Goal: Information Seeking & Learning: Learn about a topic

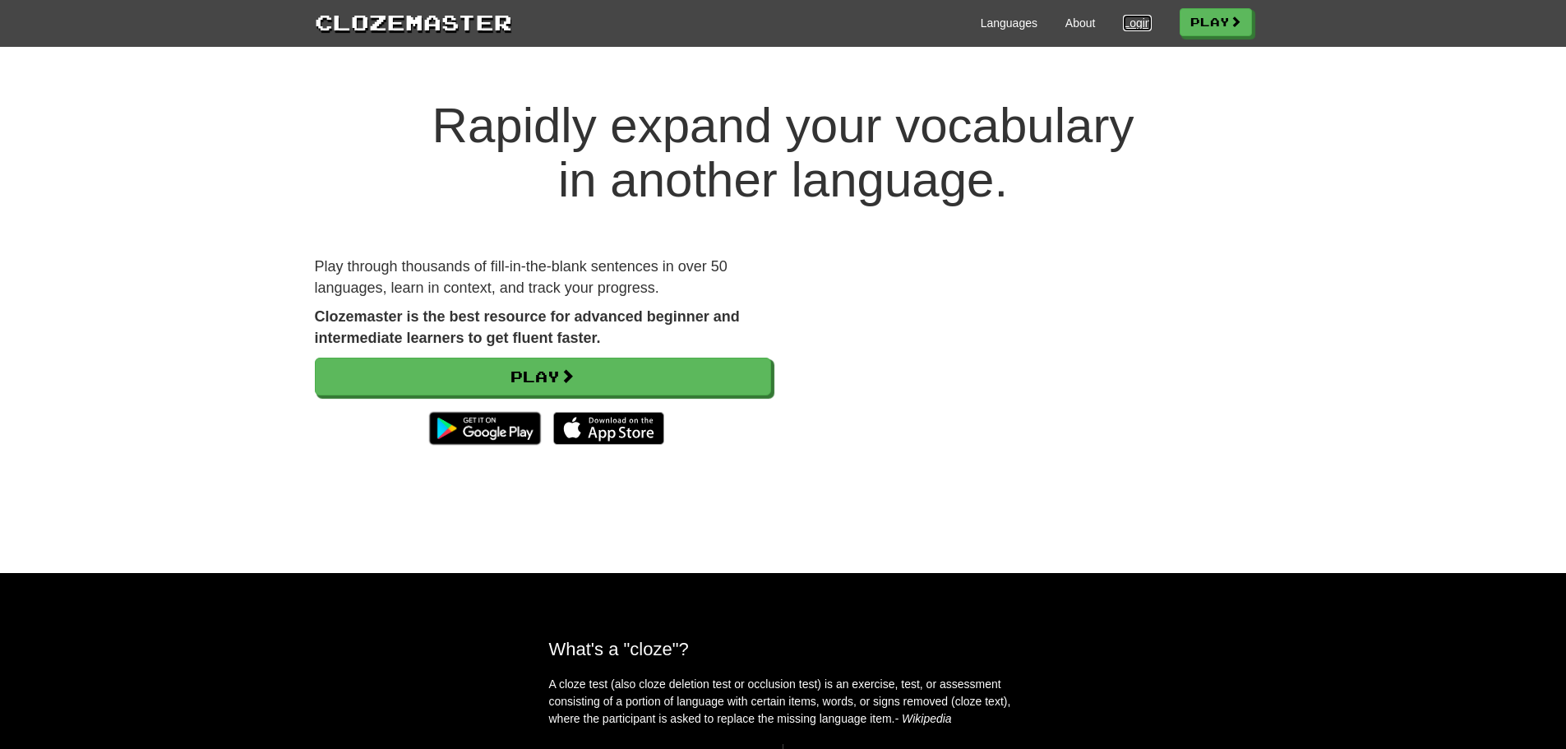
click at [1132, 18] on link "Login" at bounding box center [1137, 23] width 28 height 16
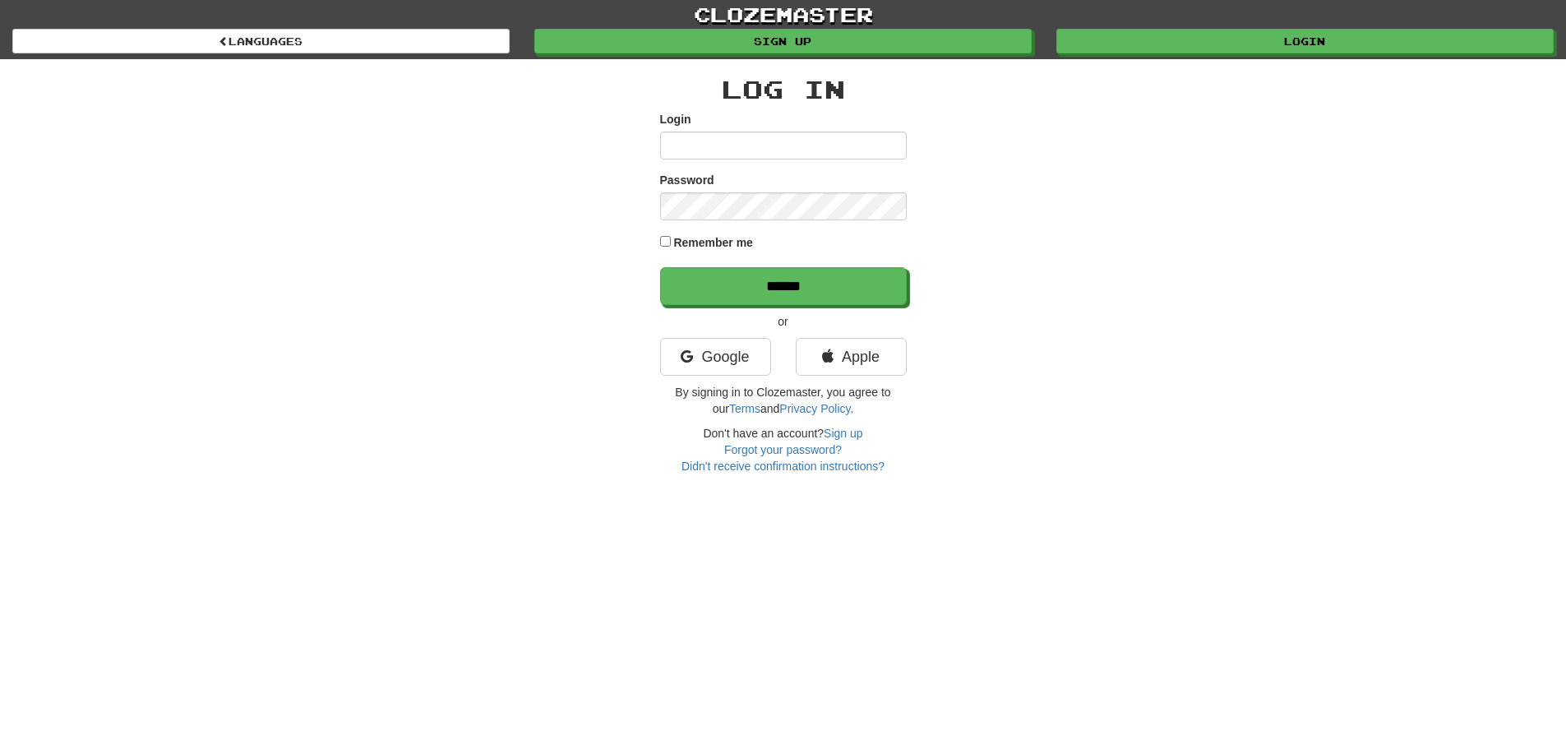
click at [832, 149] on input "Login" at bounding box center [783, 145] width 247 height 28
type input "***"
click at [660, 267] on input "******" at bounding box center [783, 286] width 247 height 38
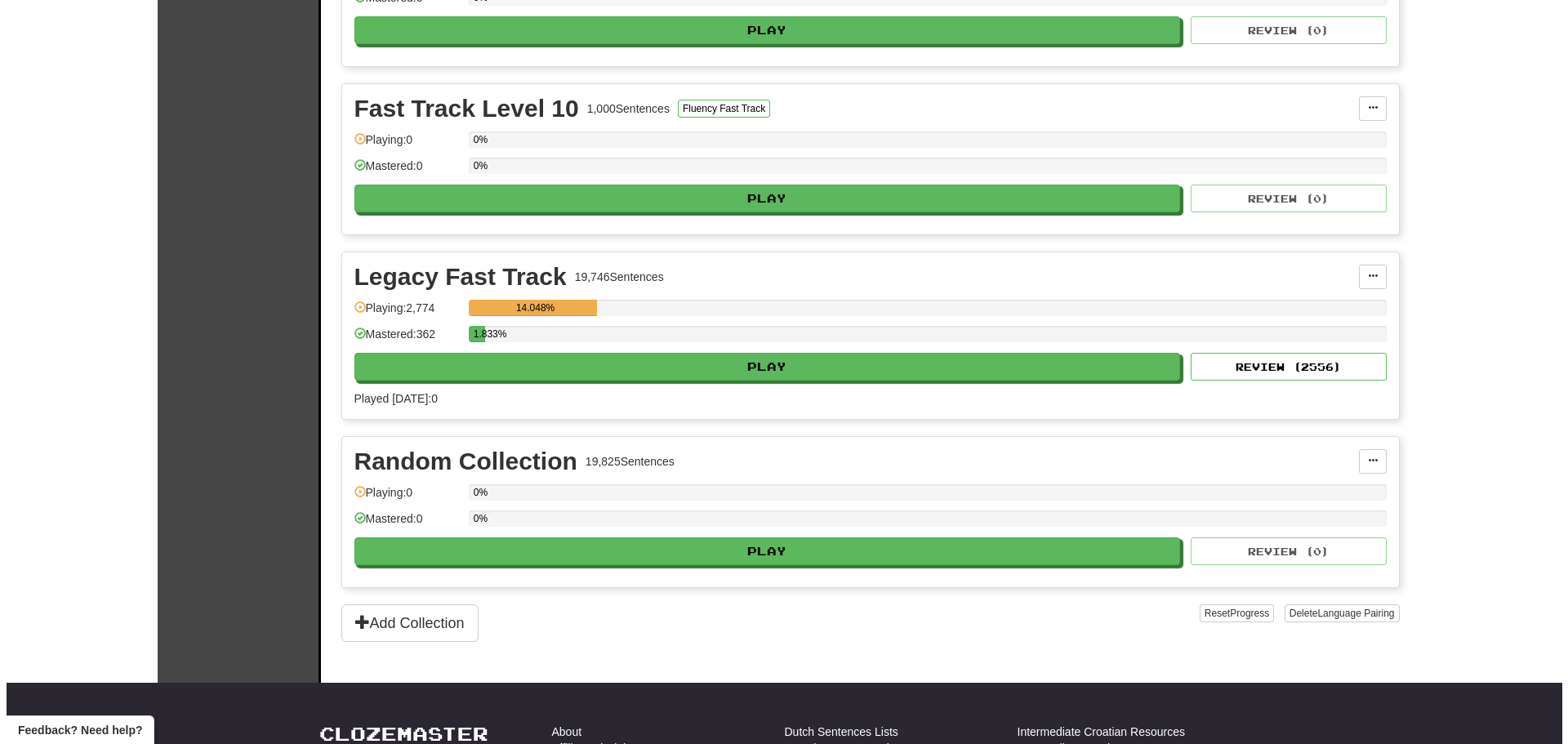
scroll to position [3768, 0]
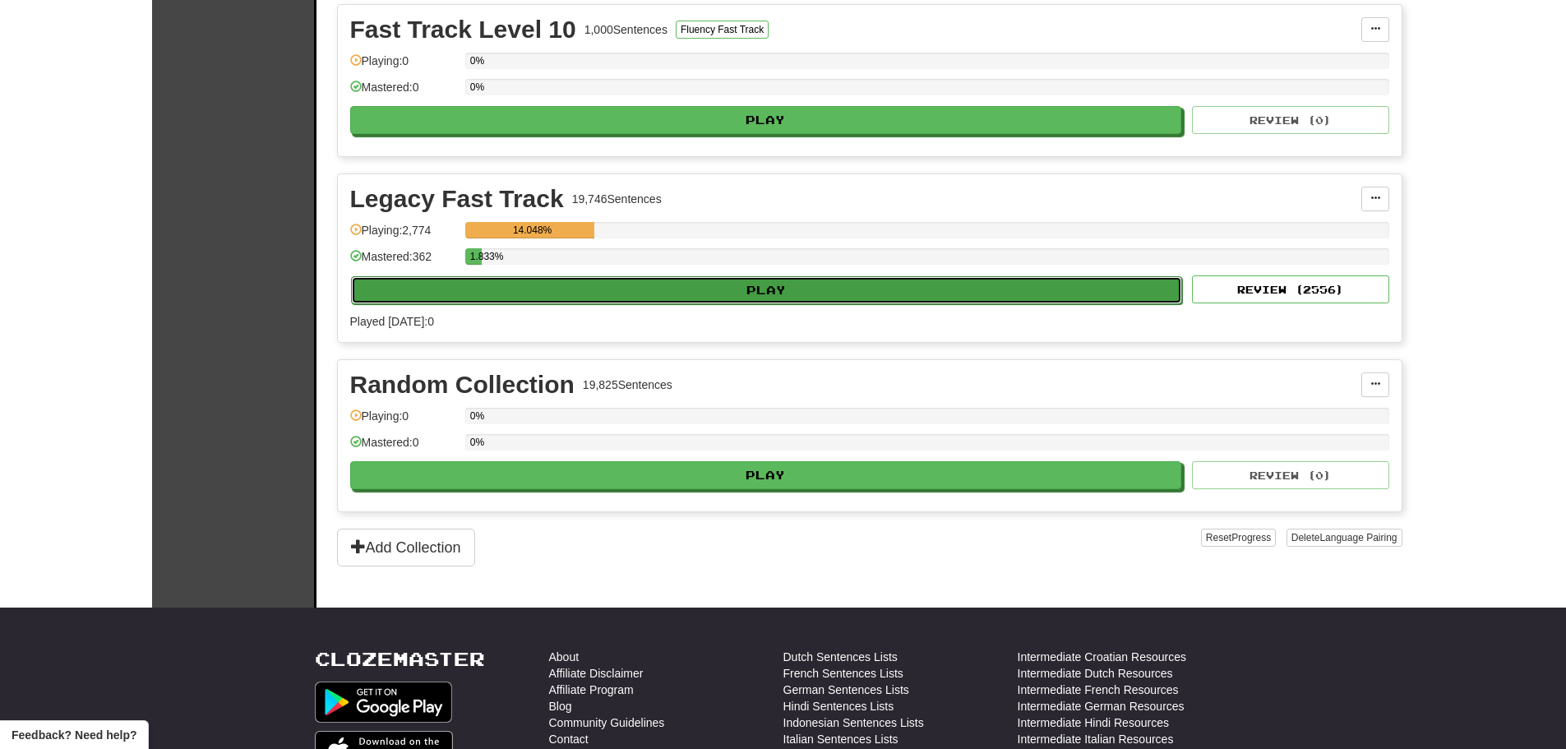
click at [782, 290] on button "Play" at bounding box center [767, 290] width 832 height 28
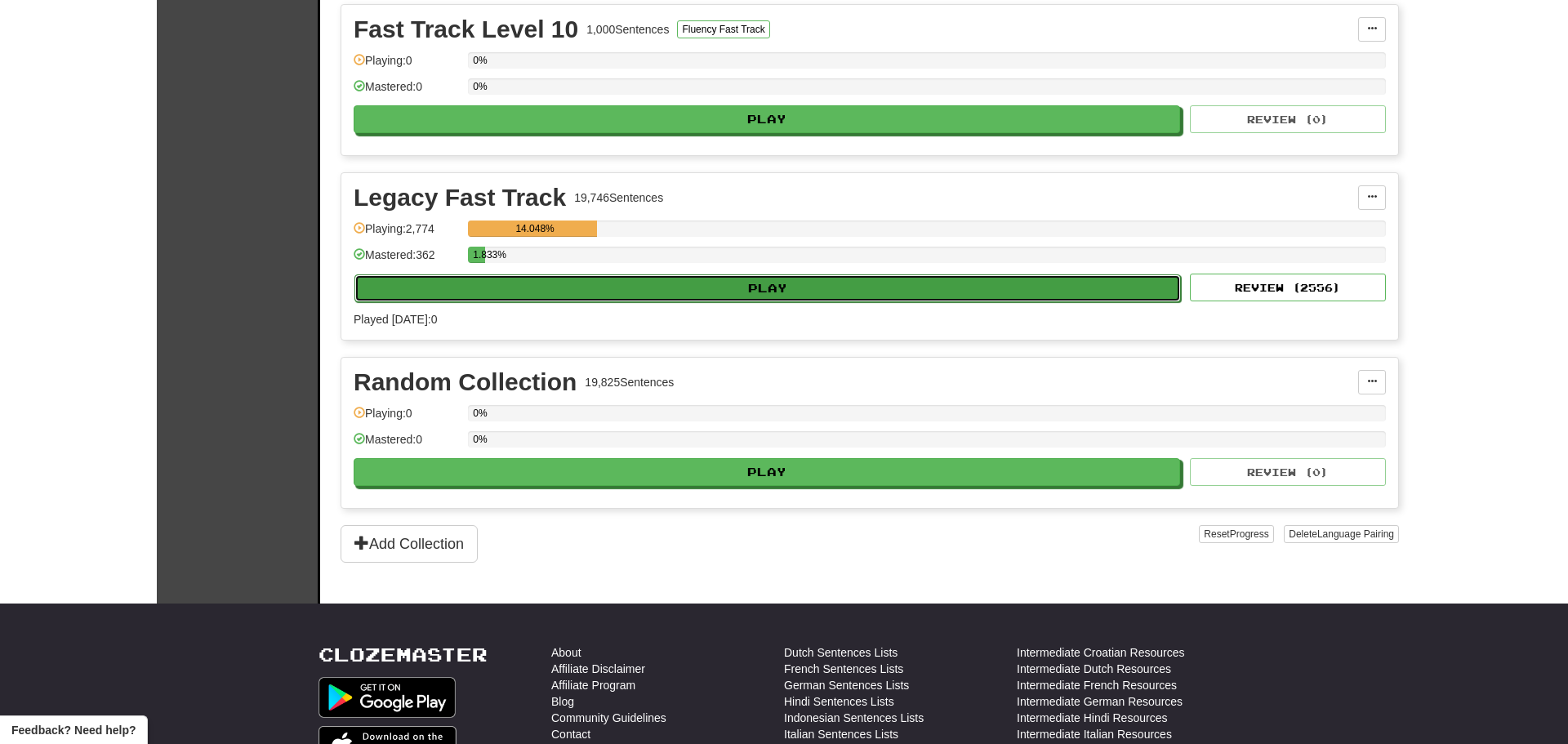
select select "**"
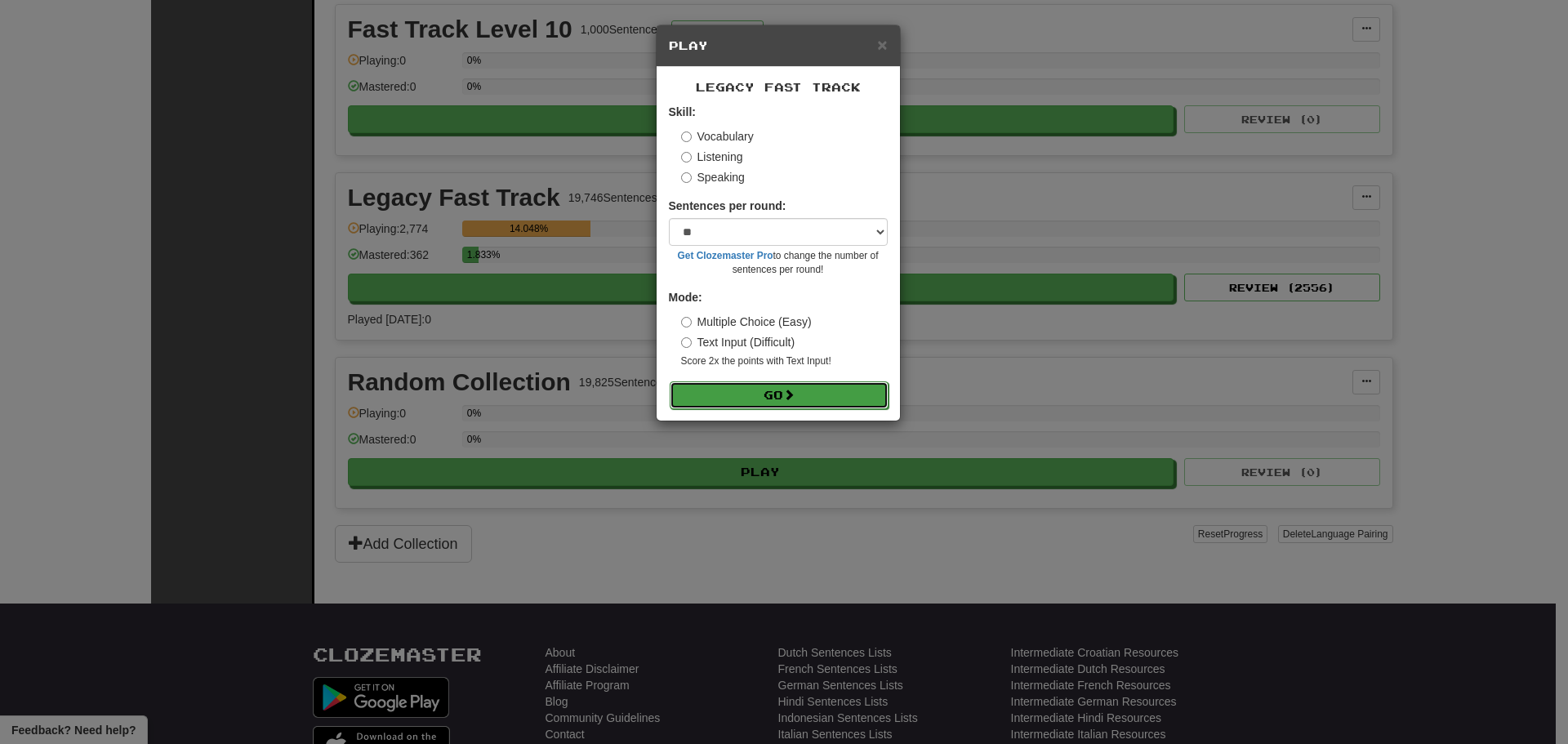
click at [780, 395] on button "Go" at bounding box center [779, 395] width 219 height 28
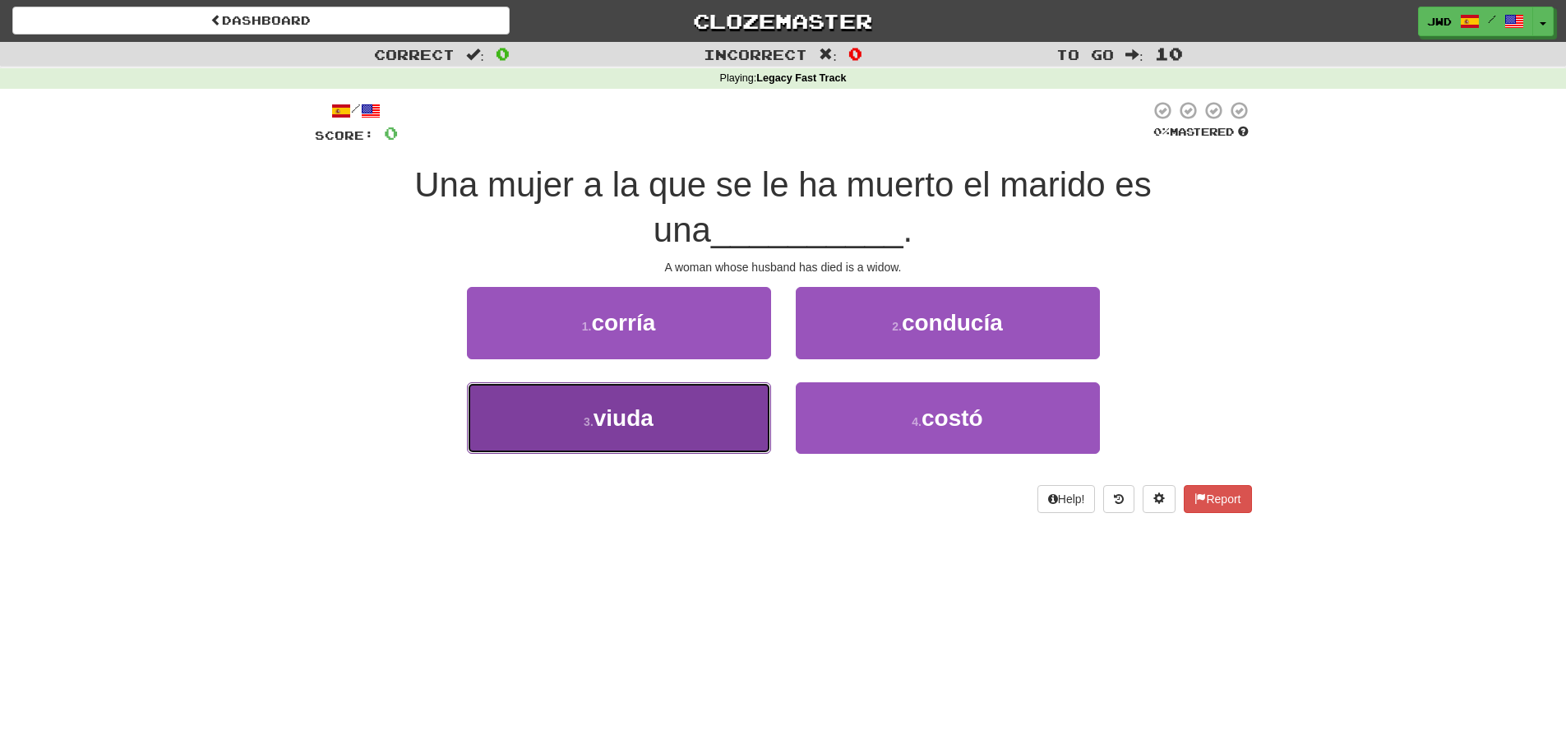
click at [670, 416] on button "3 . viuda" at bounding box center [619, 417] width 304 height 71
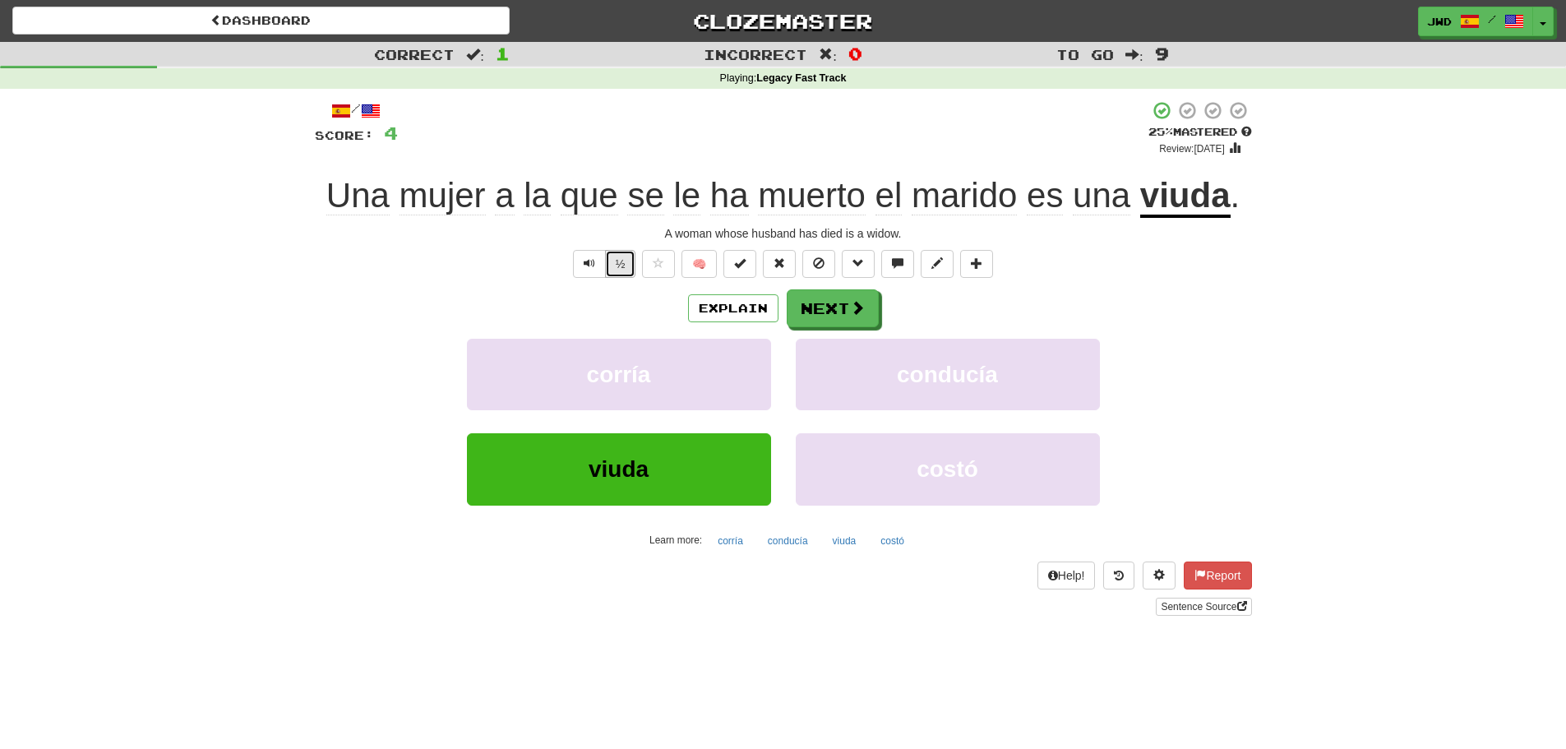
click at [622, 265] on button "½" at bounding box center [620, 264] width 31 height 28
click at [832, 307] on button "Next" at bounding box center [833, 309] width 92 height 38
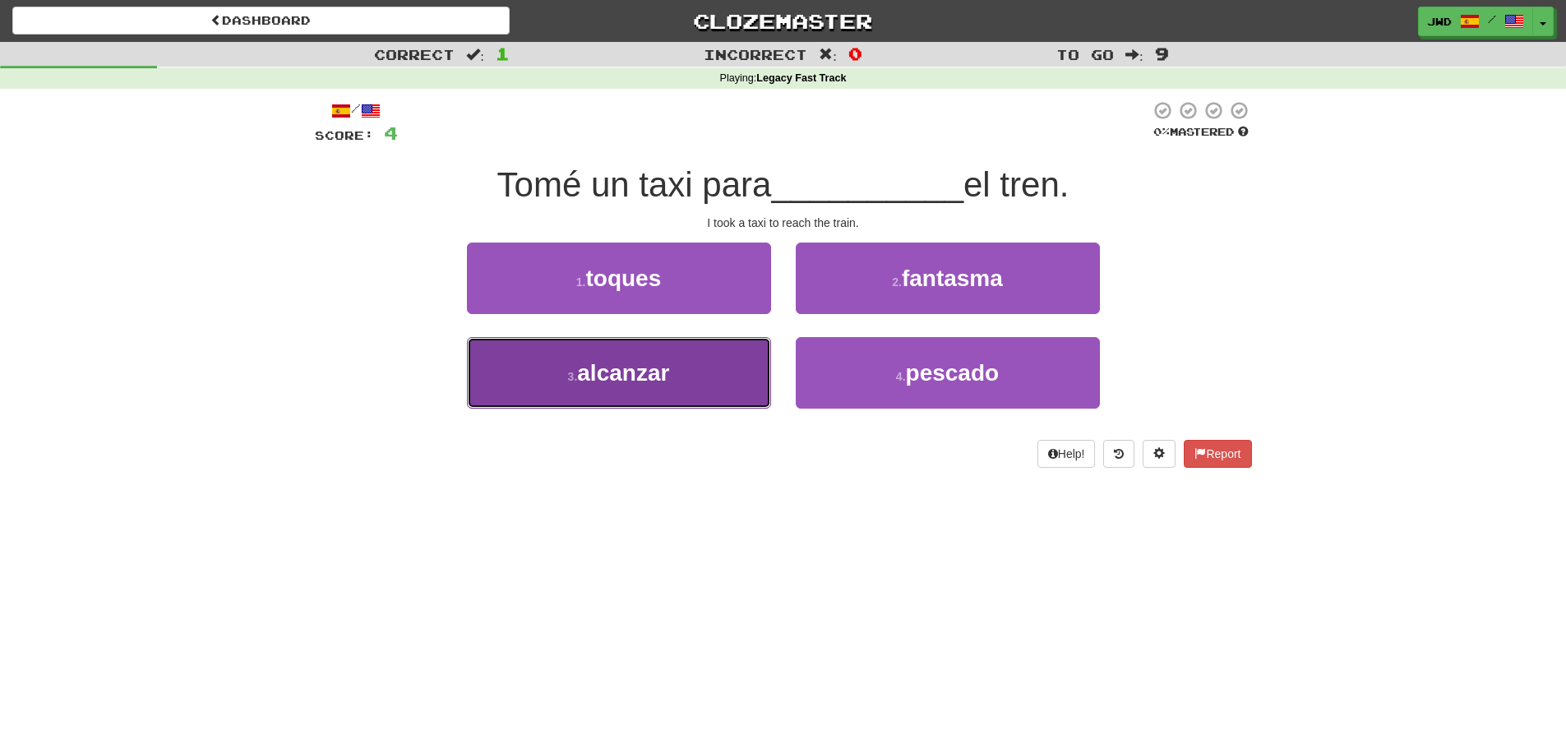
click at [647, 368] on span "alcanzar" at bounding box center [623, 372] width 92 height 25
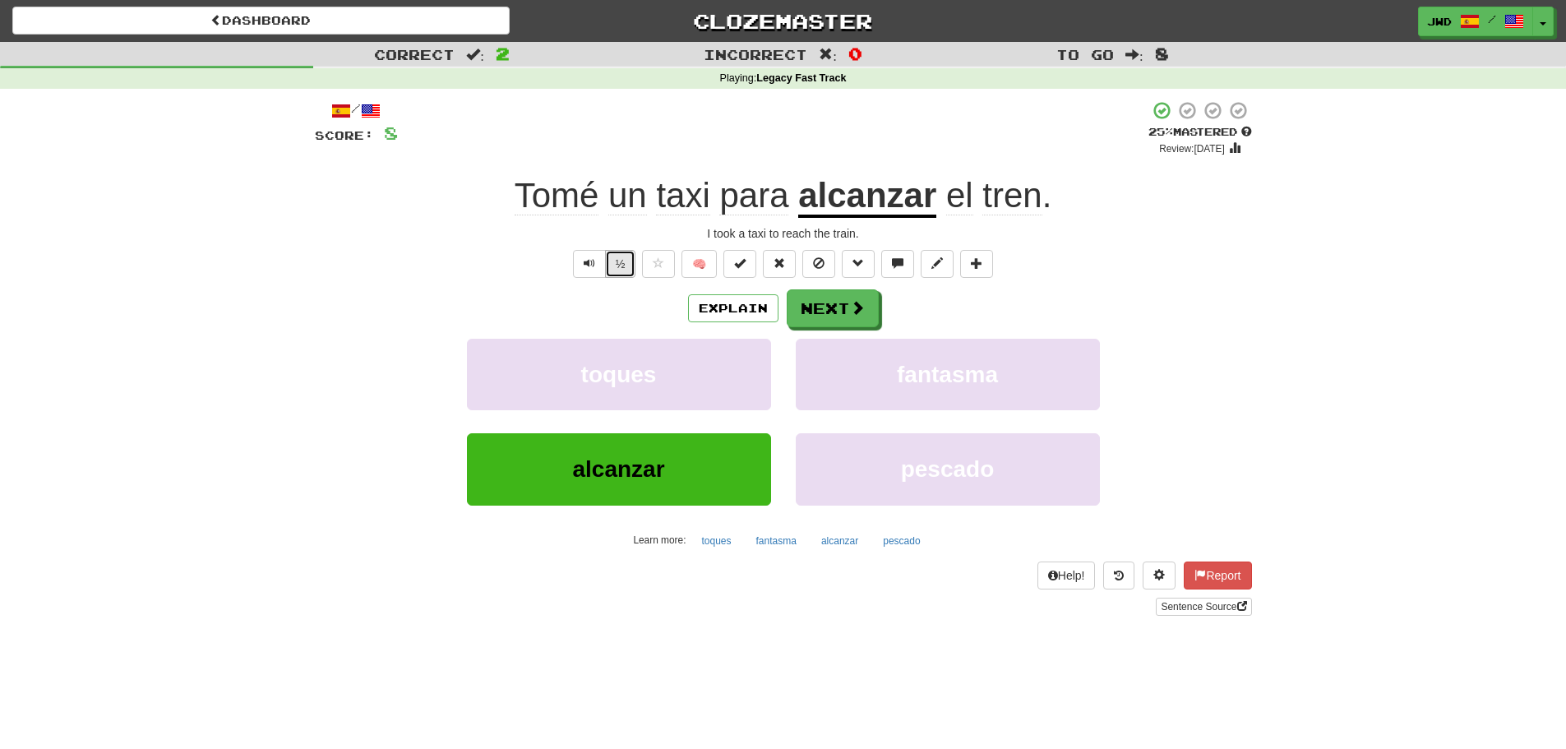
click at [625, 267] on button "½" at bounding box center [620, 264] width 31 height 28
click at [851, 309] on span at bounding box center [858, 308] width 15 height 15
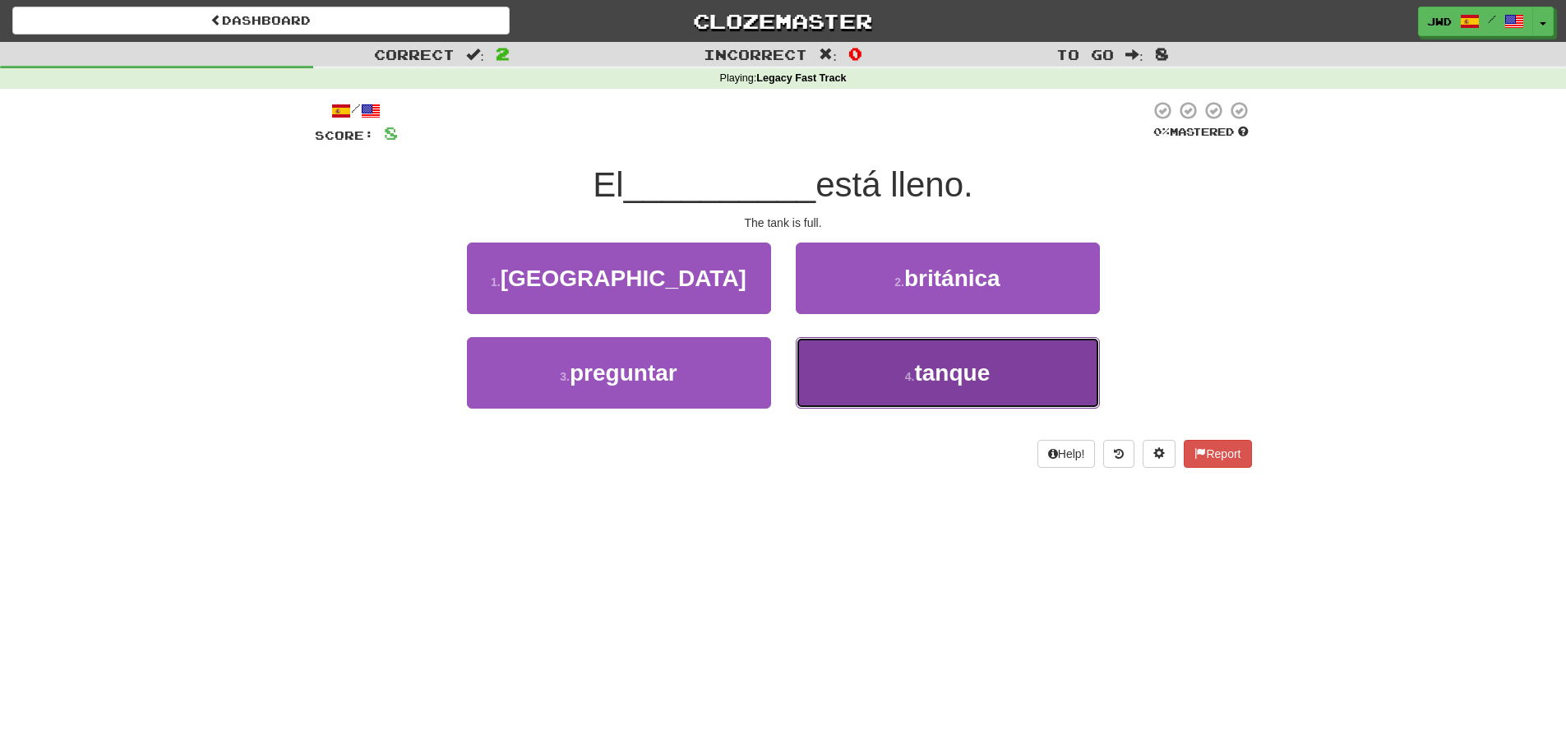
click at [986, 381] on span "tanque" at bounding box center [952, 372] width 76 height 25
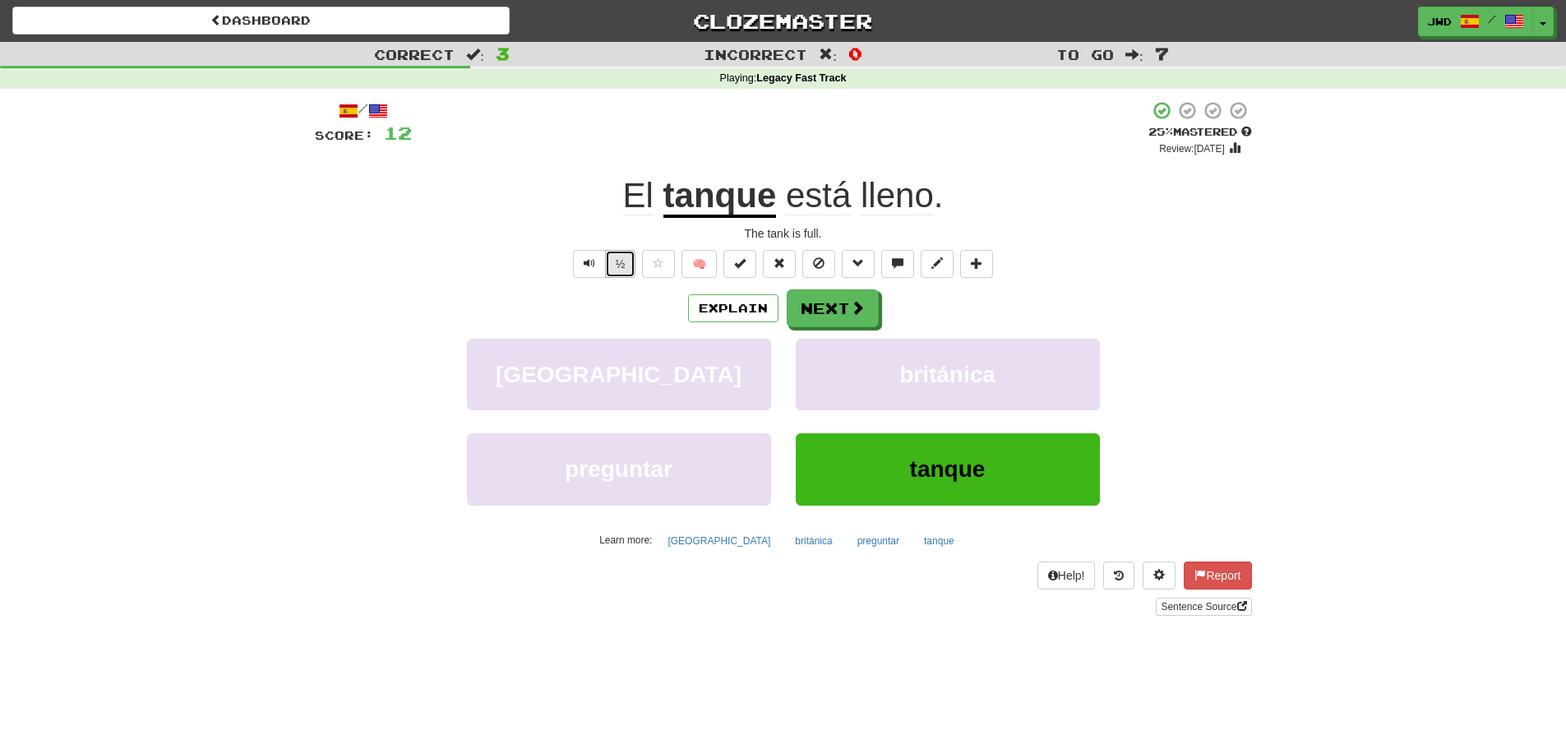
click at [621, 269] on button "½" at bounding box center [620, 264] width 31 height 28
click at [836, 305] on button "Next" at bounding box center [833, 309] width 92 height 38
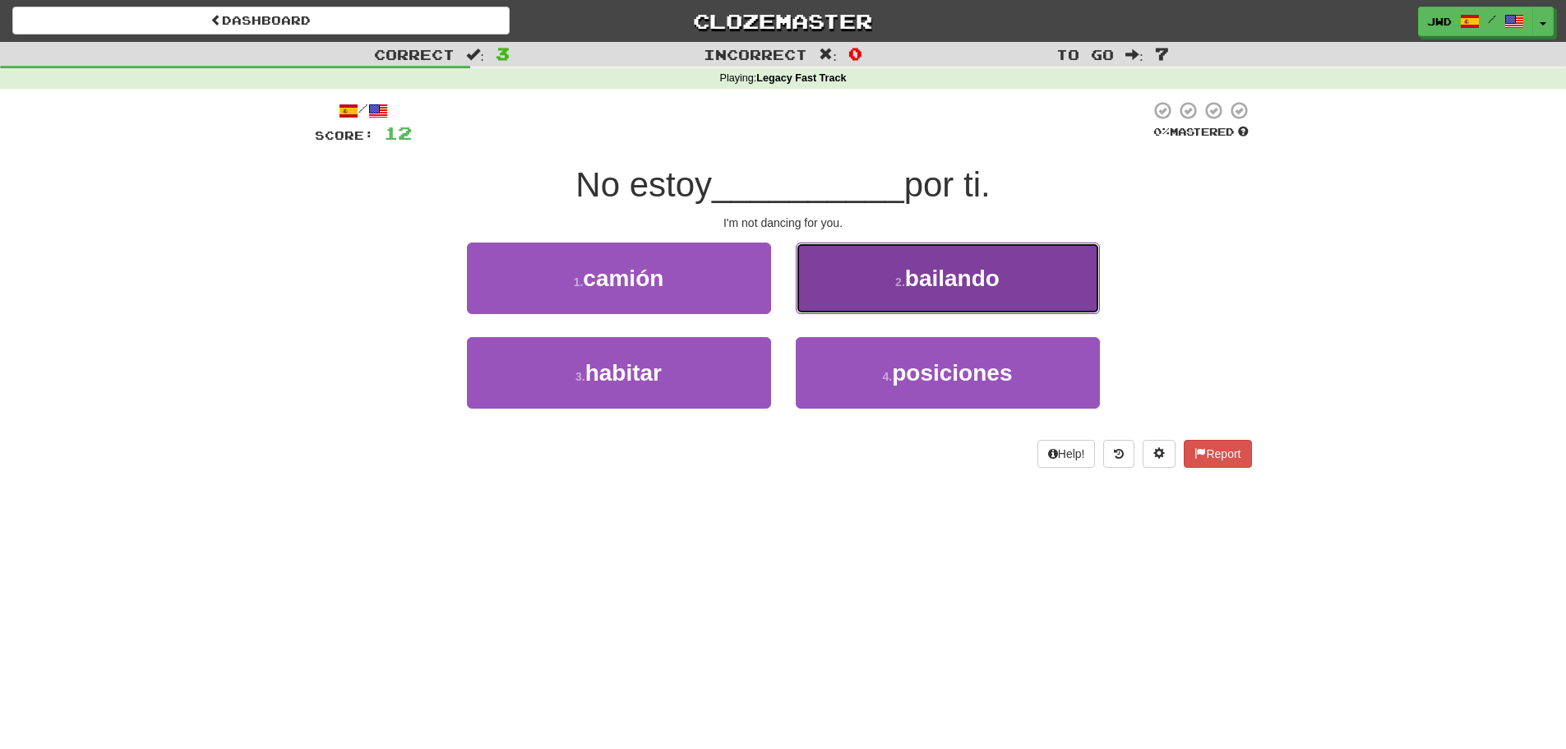
click at [996, 279] on span "bailando" at bounding box center [952, 277] width 95 height 25
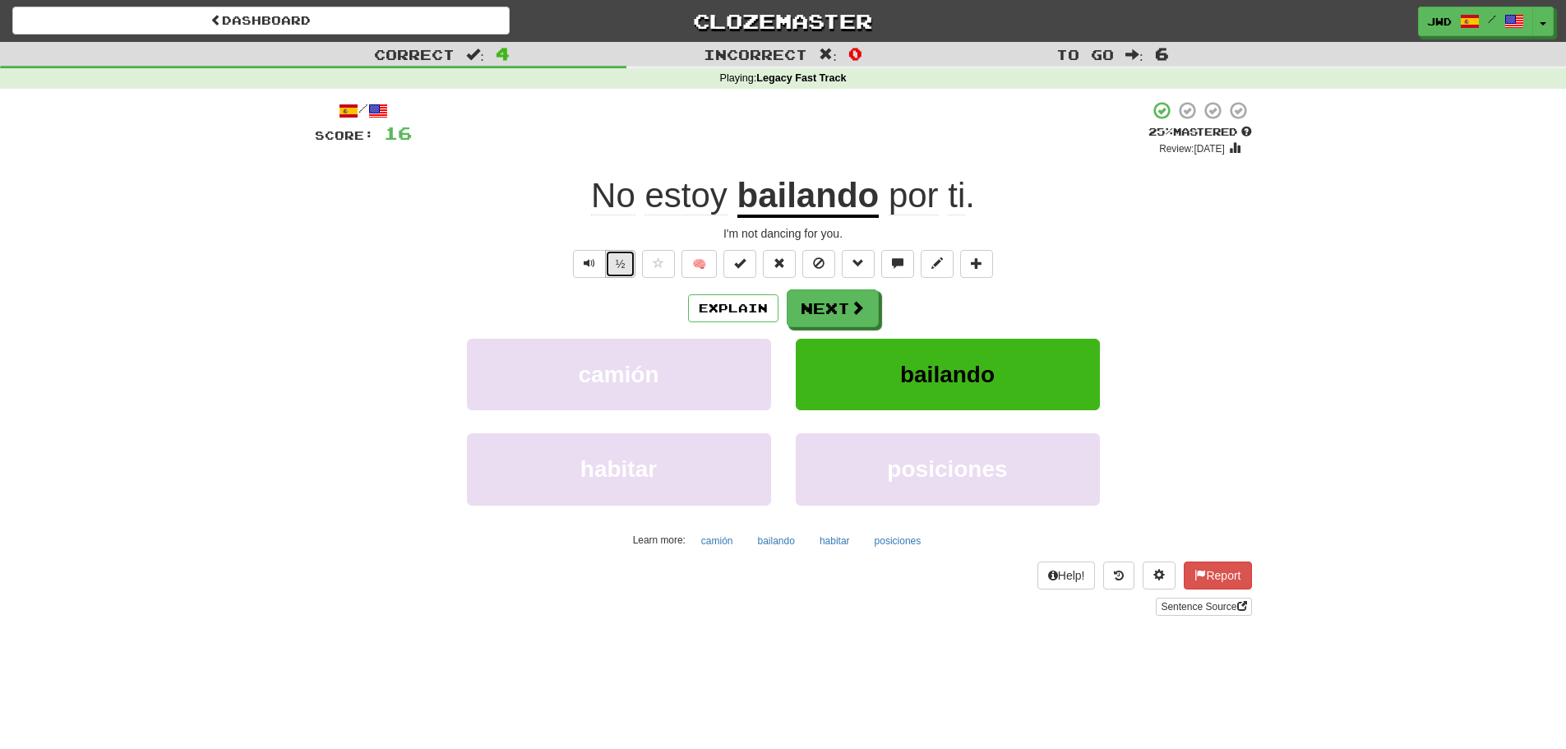
click at [625, 270] on button "½" at bounding box center [620, 264] width 31 height 28
click at [828, 313] on button "Next" at bounding box center [833, 309] width 92 height 38
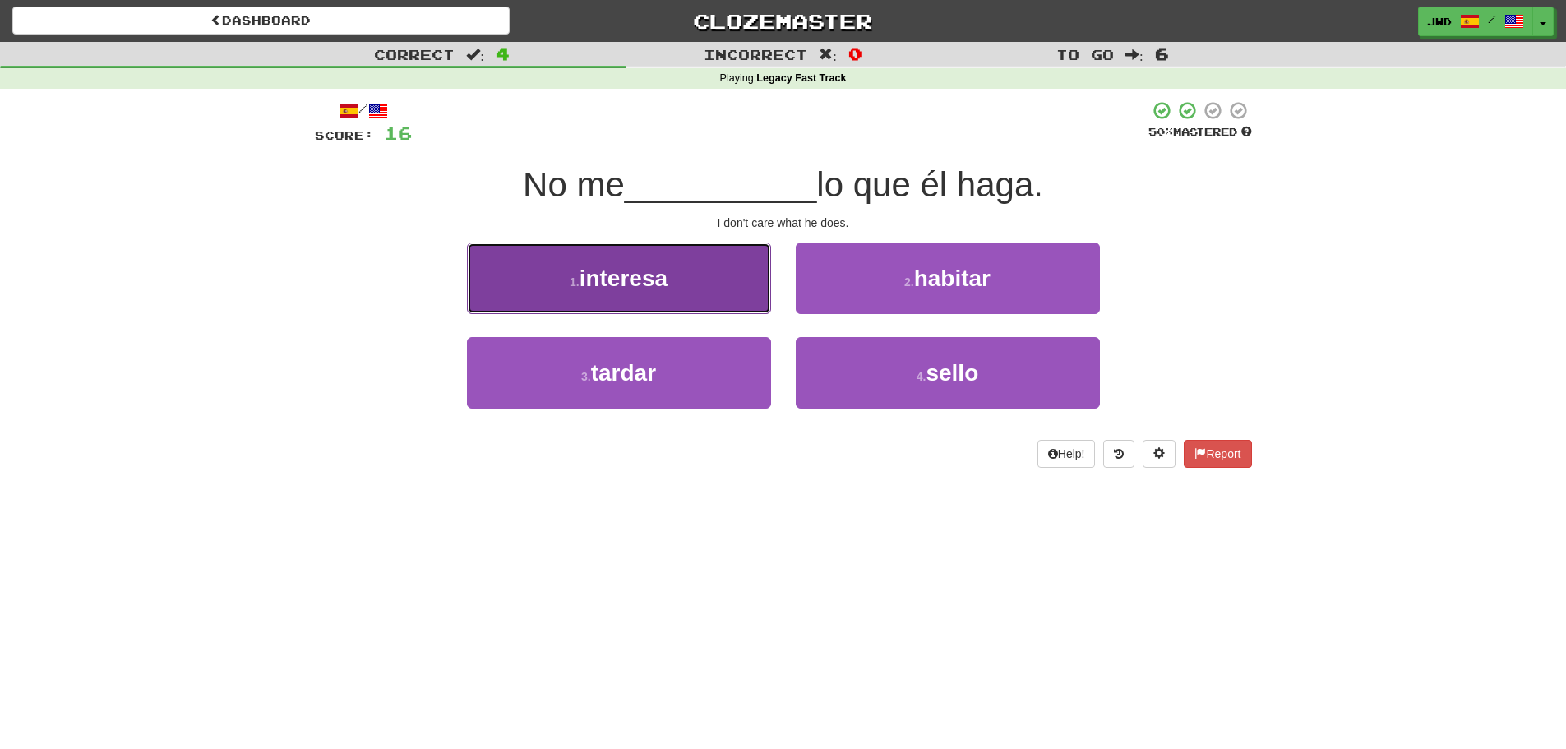
click at [653, 278] on span "interesa" at bounding box center [623, 277] width 88 height 25
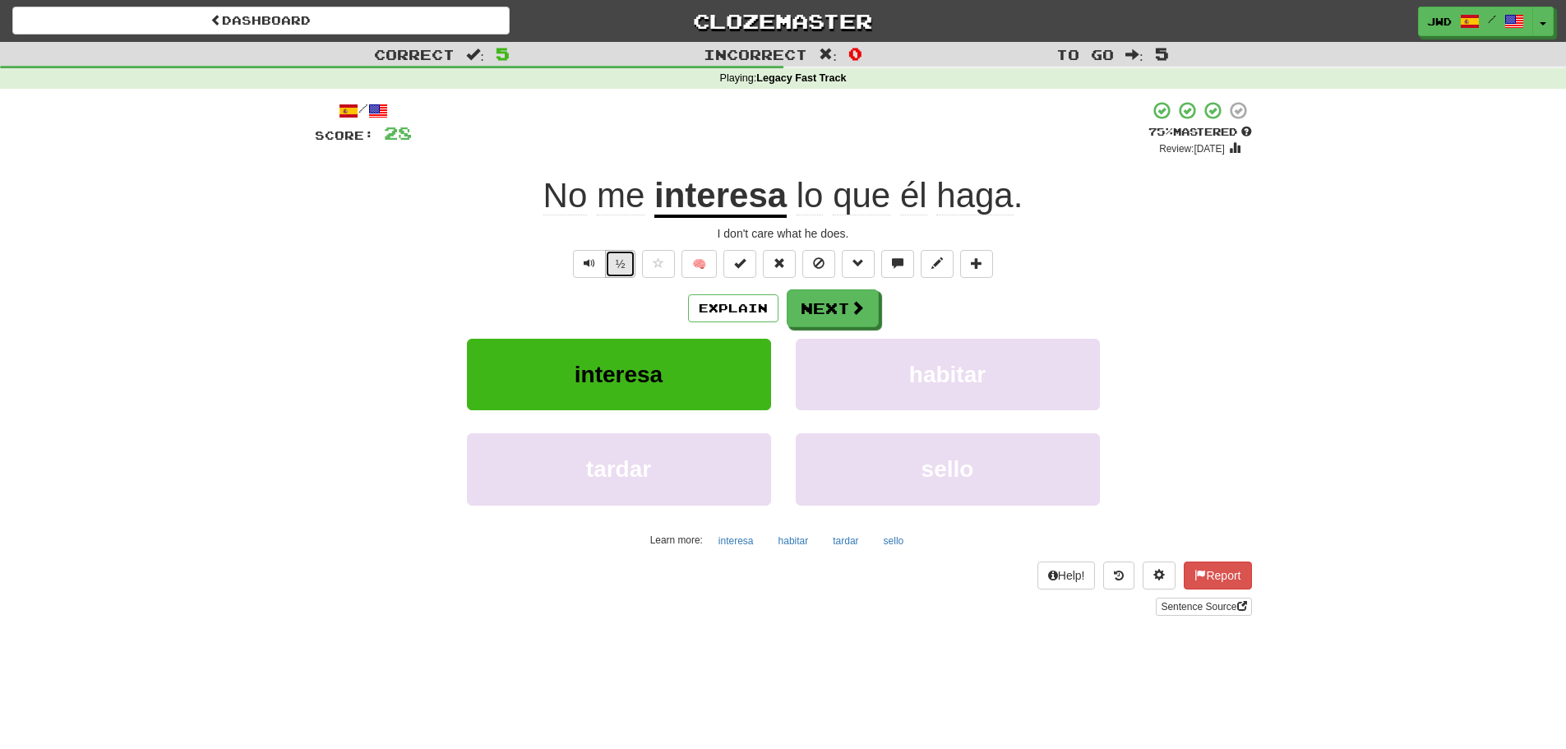
click at [618, 268] on button "½" at bounding box center [620, 264] width 31 height 28
click at [821, 313] on button "Next" at bounding box center [833, 309] width 92 height 38
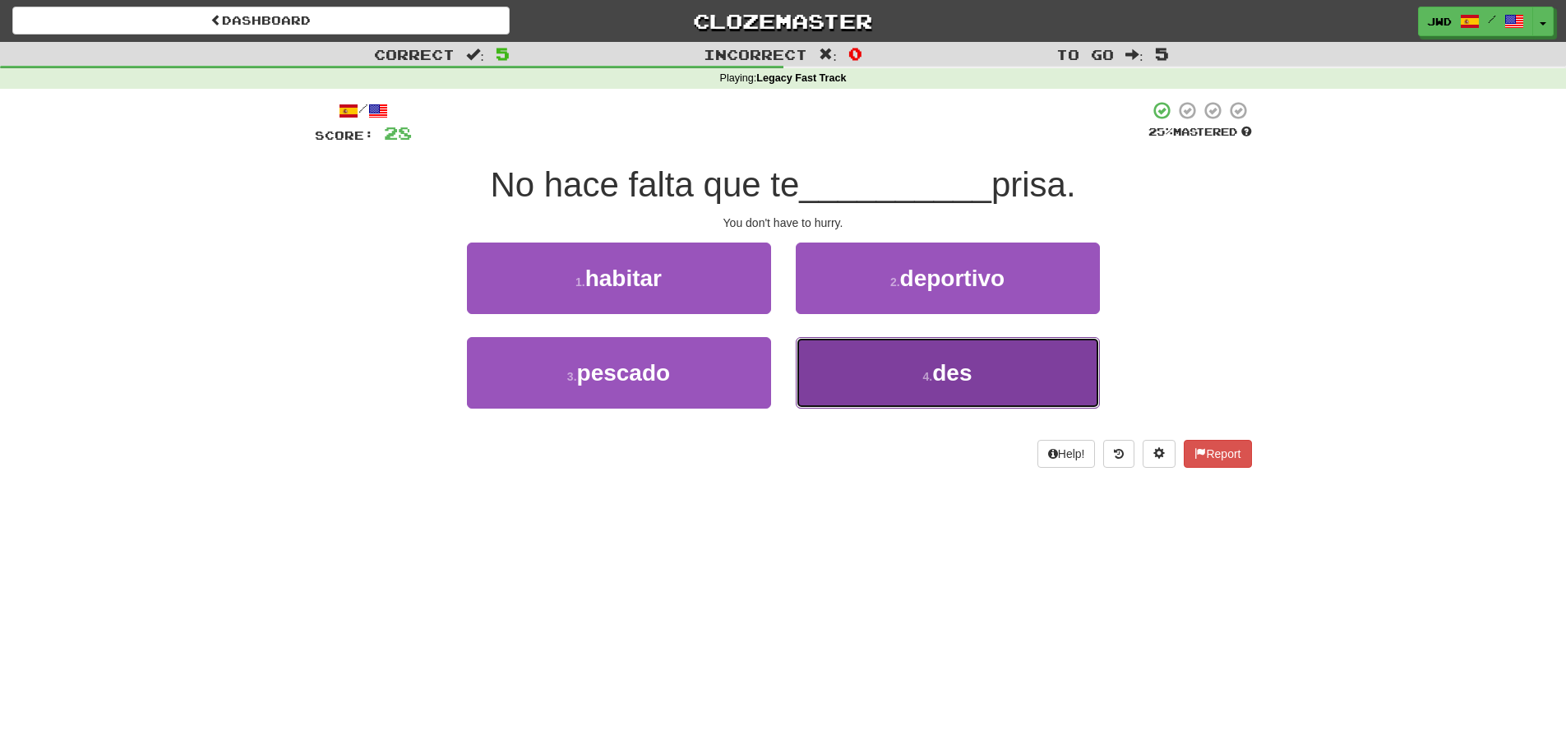
click at [1049, 367] on button "4 . des" at bounding box center [948, 372] width 304 height 71
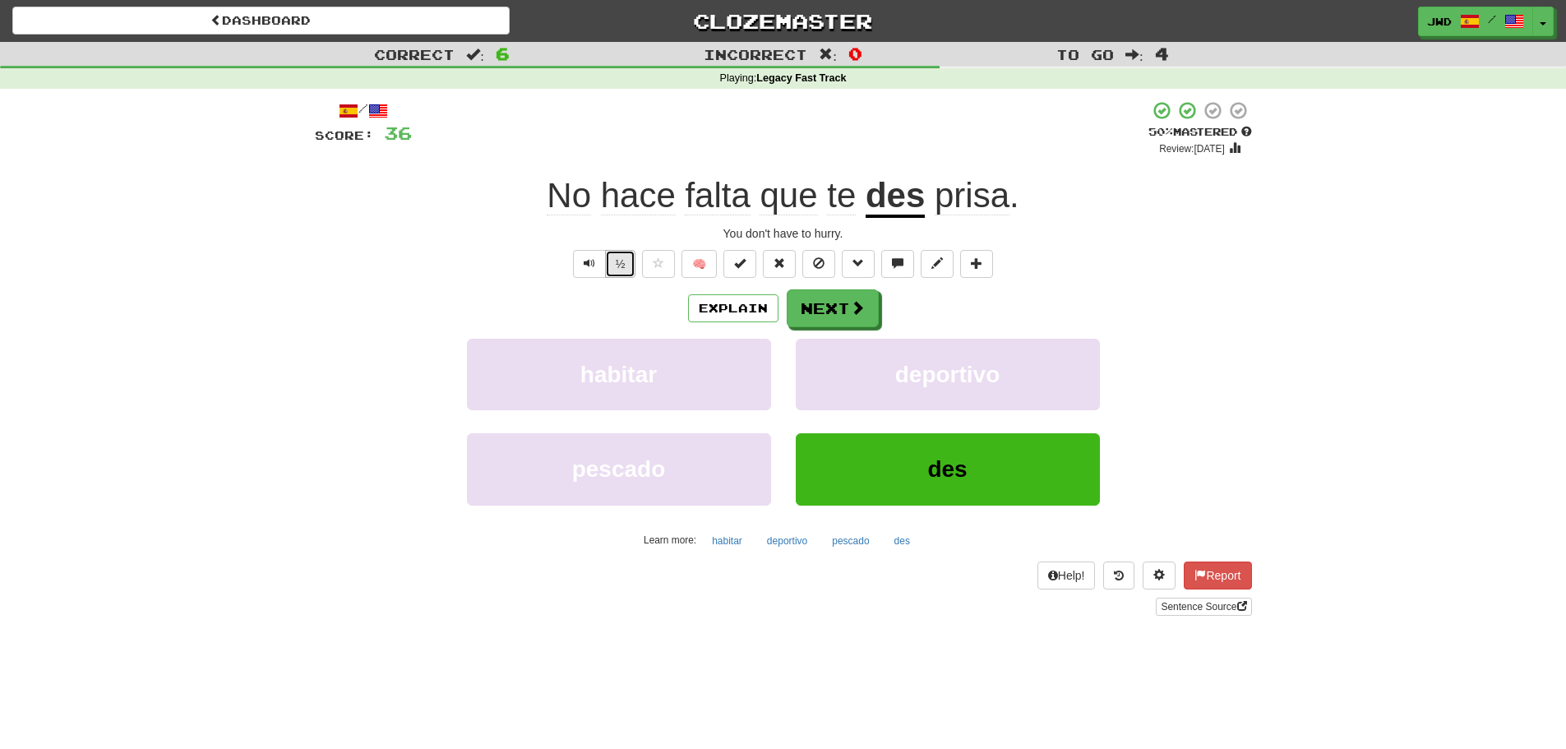
click at [620, 265] on button "½" at bounding box center [620, 264] width 31 height 28
click at [822, 316] on button "Next" at bounding box center [833, 309] width 92 height 38
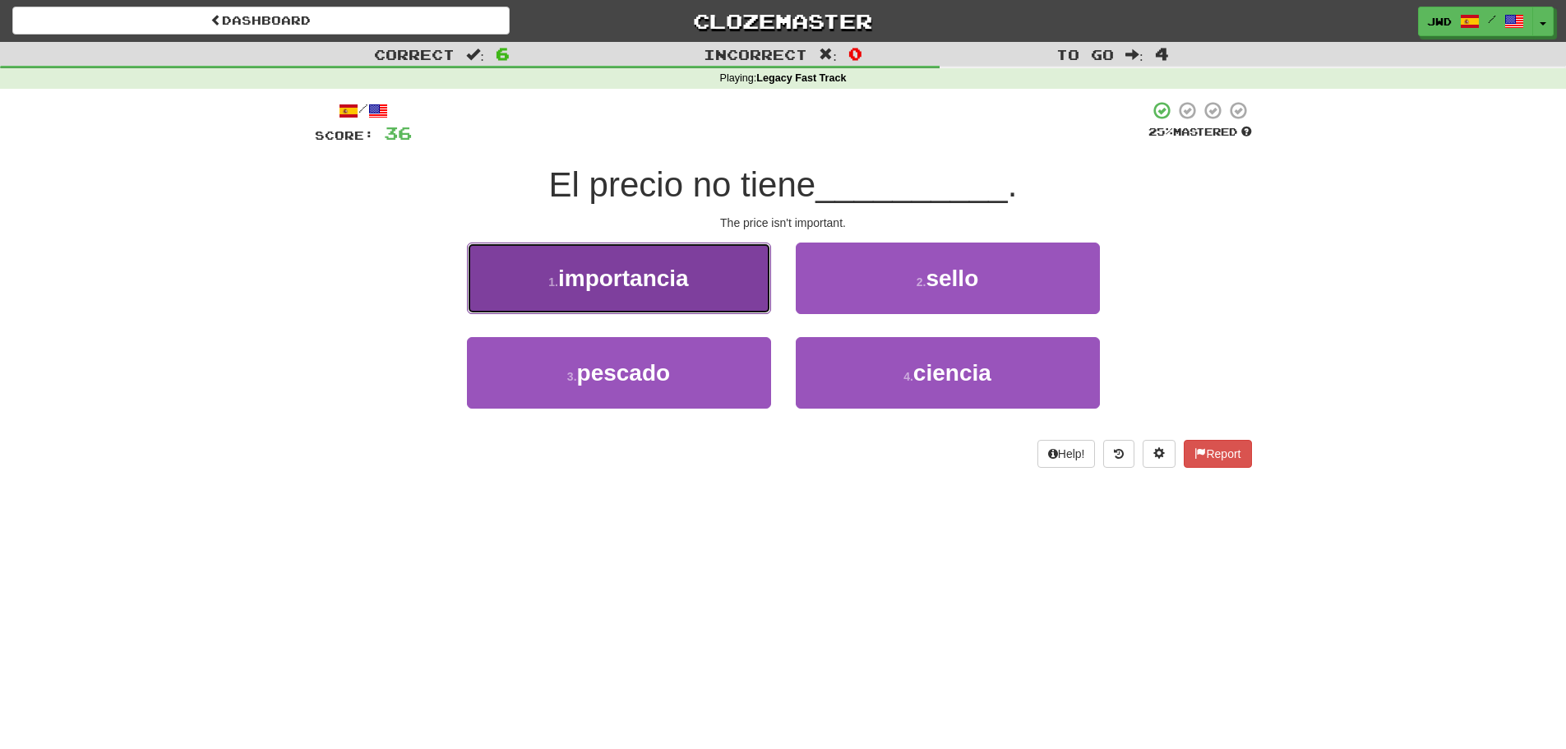
click at [634, 276] on span "importancia" at bounding box center [623, 277] width 131 height 25
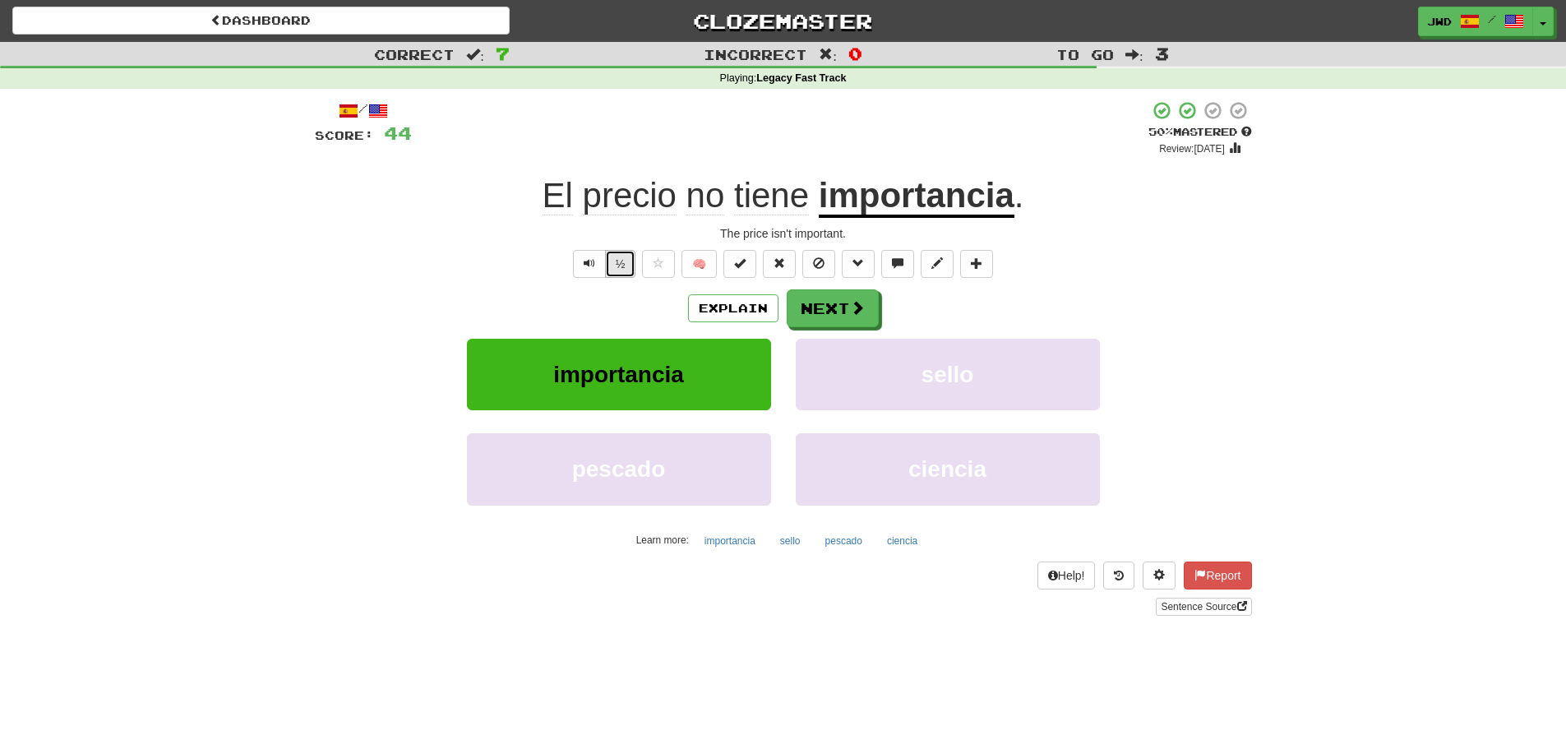
click at [621, 268] on button "½" at bounding box center [620, 264] width 31 height 28
click at [836, 305] on button "Next" at bounding box center [833, 309] width 92 height 38
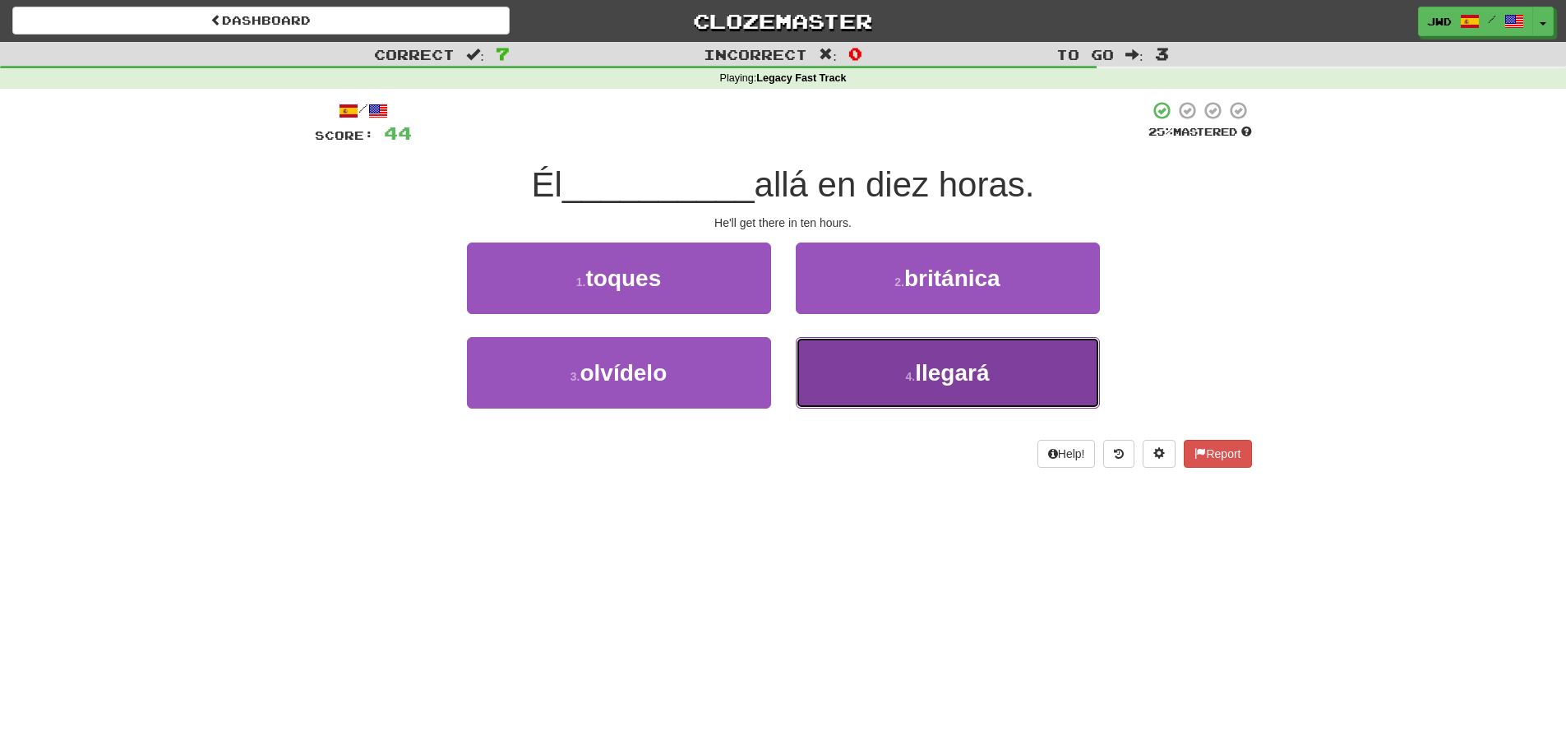
click at [966, 379] on span "llegará" at bounding box center [952, 372] width 74 height 25
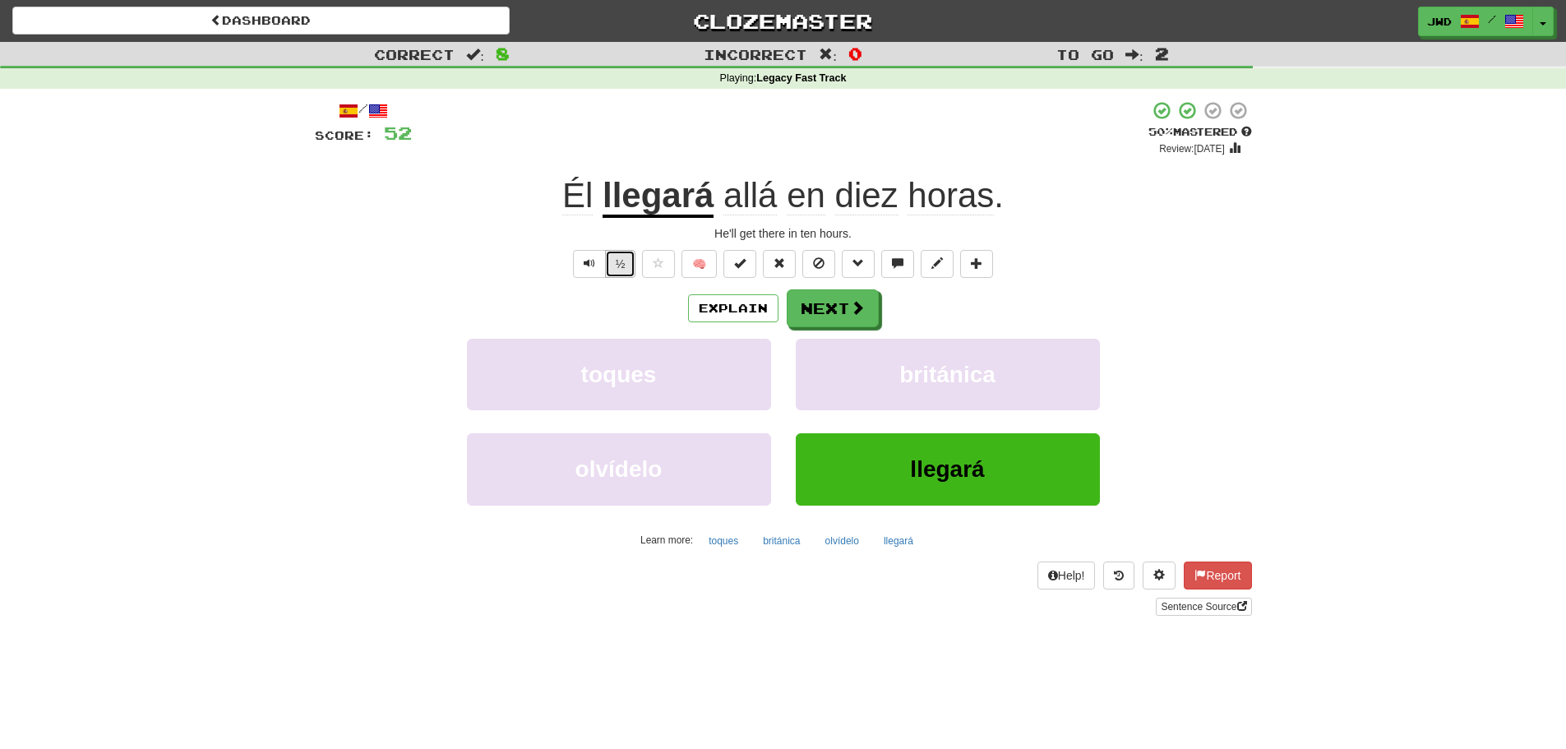
click at [624, 265] on button "½" at bounding box center [620, 264] width 31 height 28
click at [846, 310] on button "Next" at bounding box center [833, 309] width 92 height 38
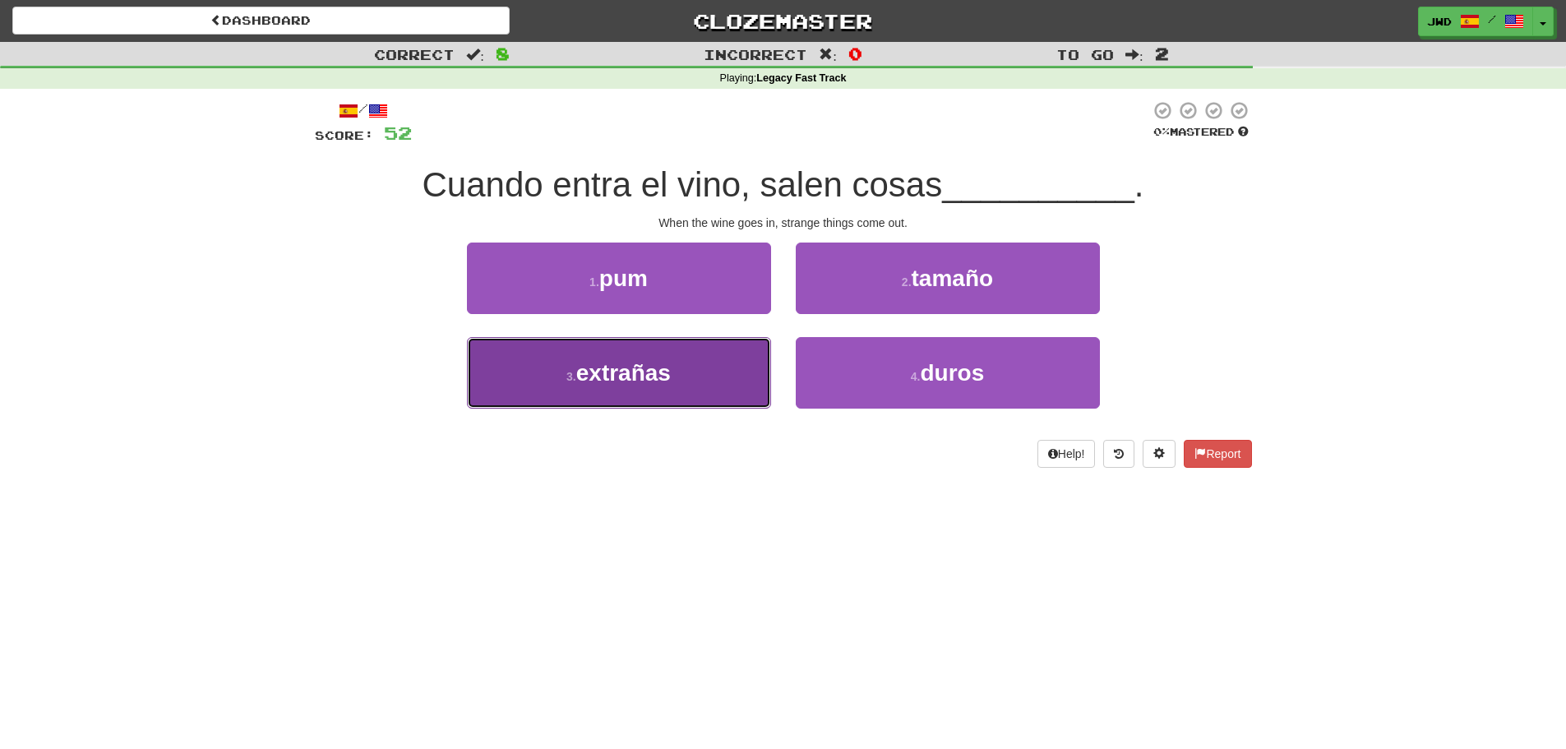
click at [653, 380] on span "extrañas" at bounding box center [623, 372] width 95 height 25
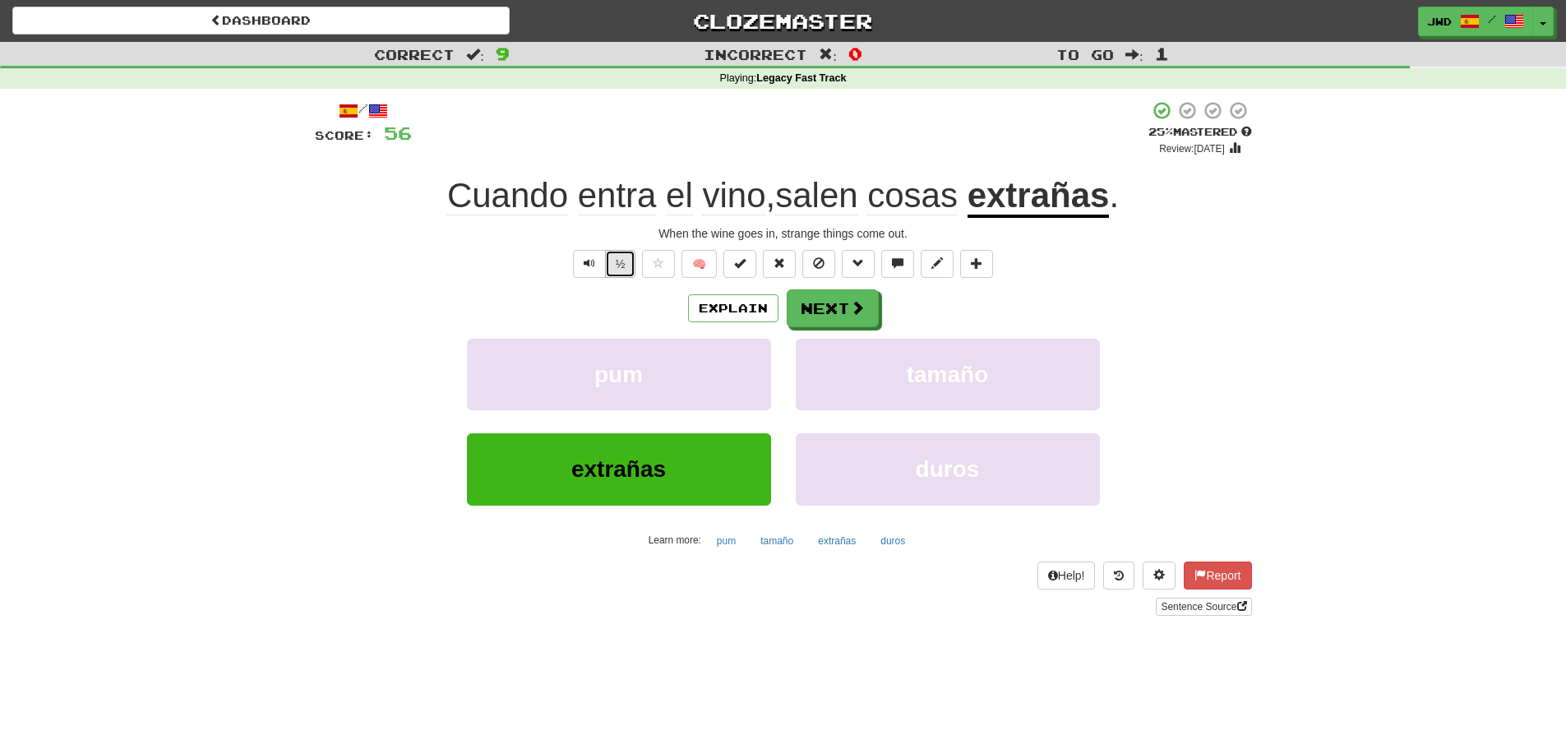
click at [616, 255] on button "½" at bounding box center [620, 264] width 31 height 28
click at [831, 305] on button "Next" at bounding box center [833, 309] width 92 height 38
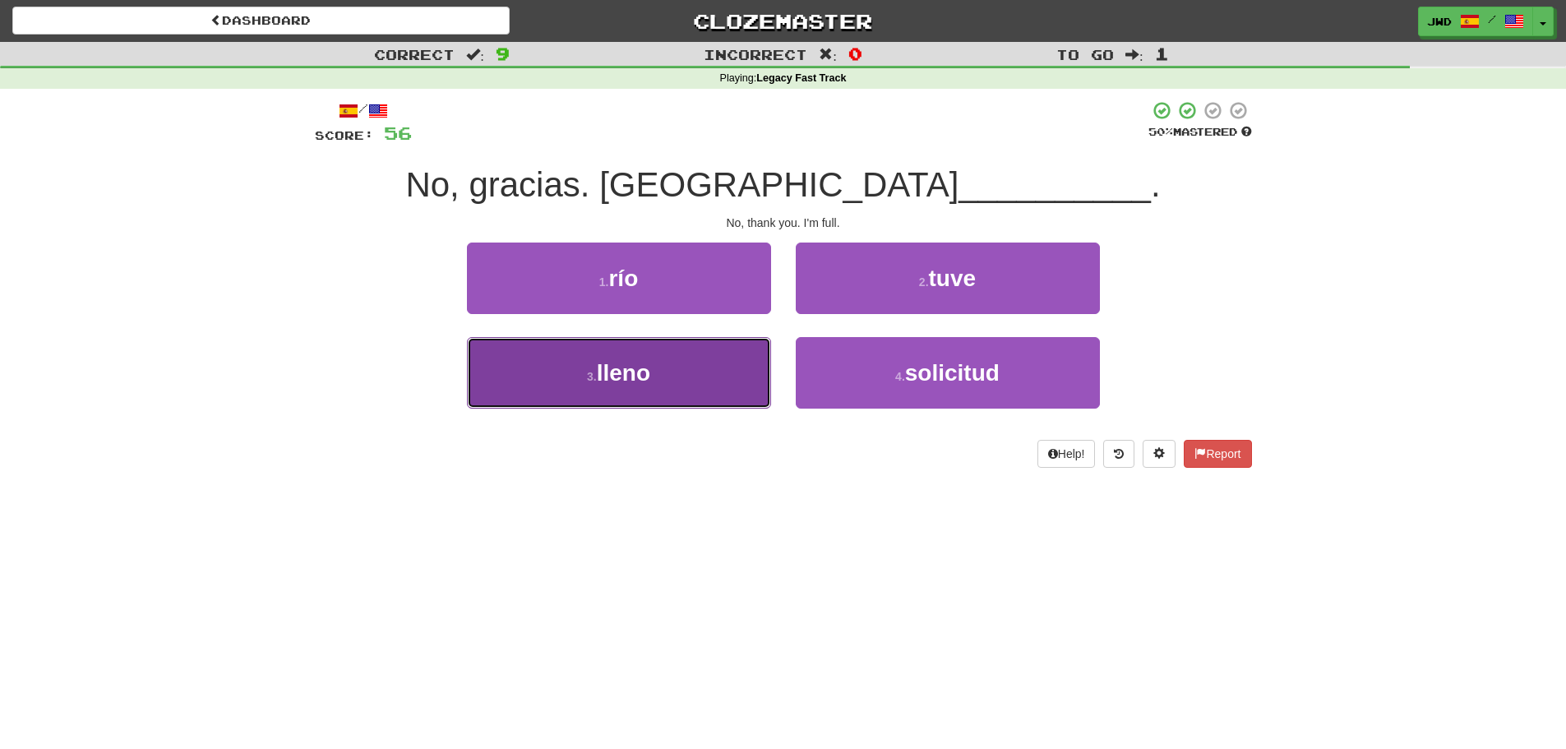
click at [645, 377] on span "lleno" at bounding box center [623, 372] width 53 height 25
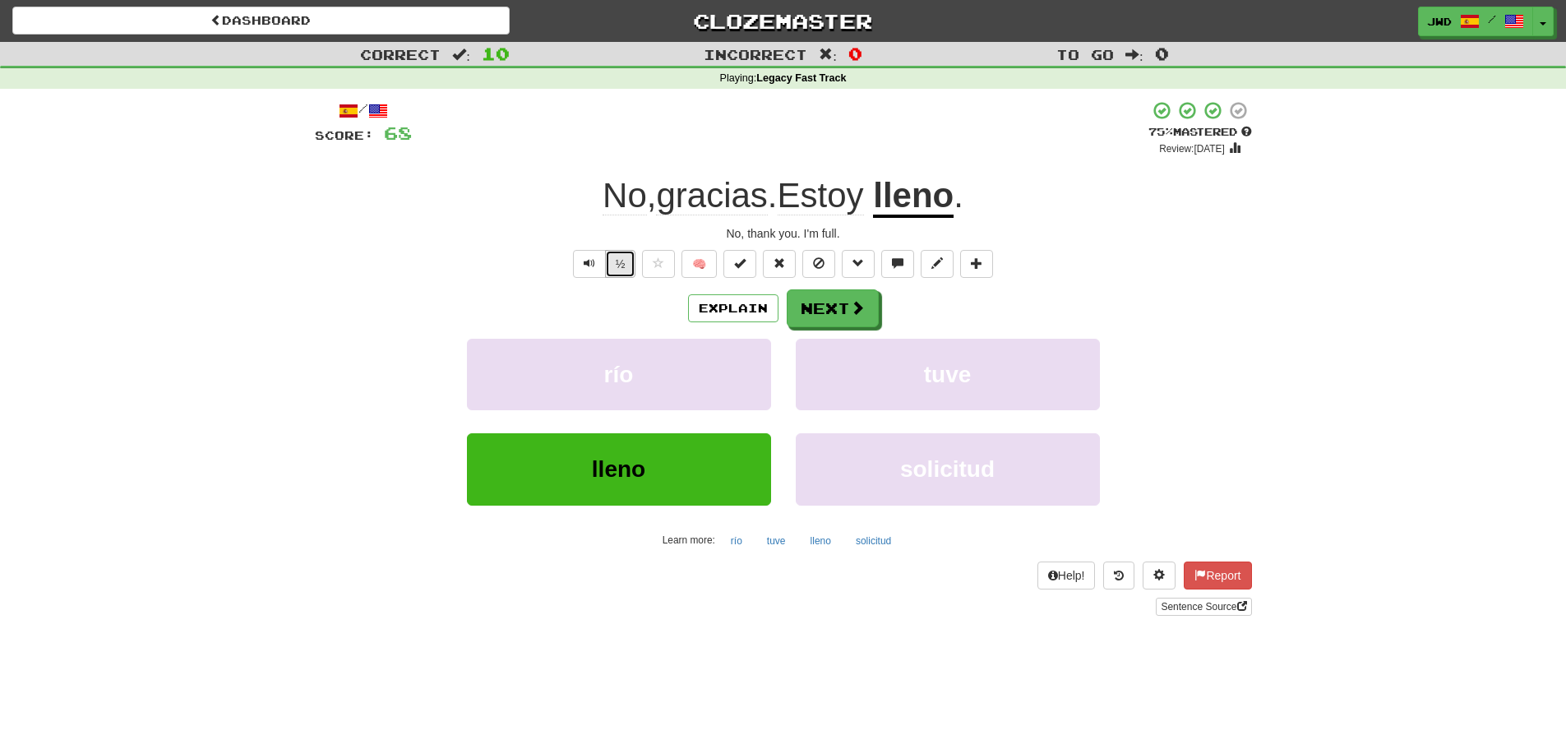
click at [626, 269] on button "½" at bounding box center [620, 264] width 31 height 28
click at [828, 307] on button "Next" at bounding box center [833, 309] width 92 height 38
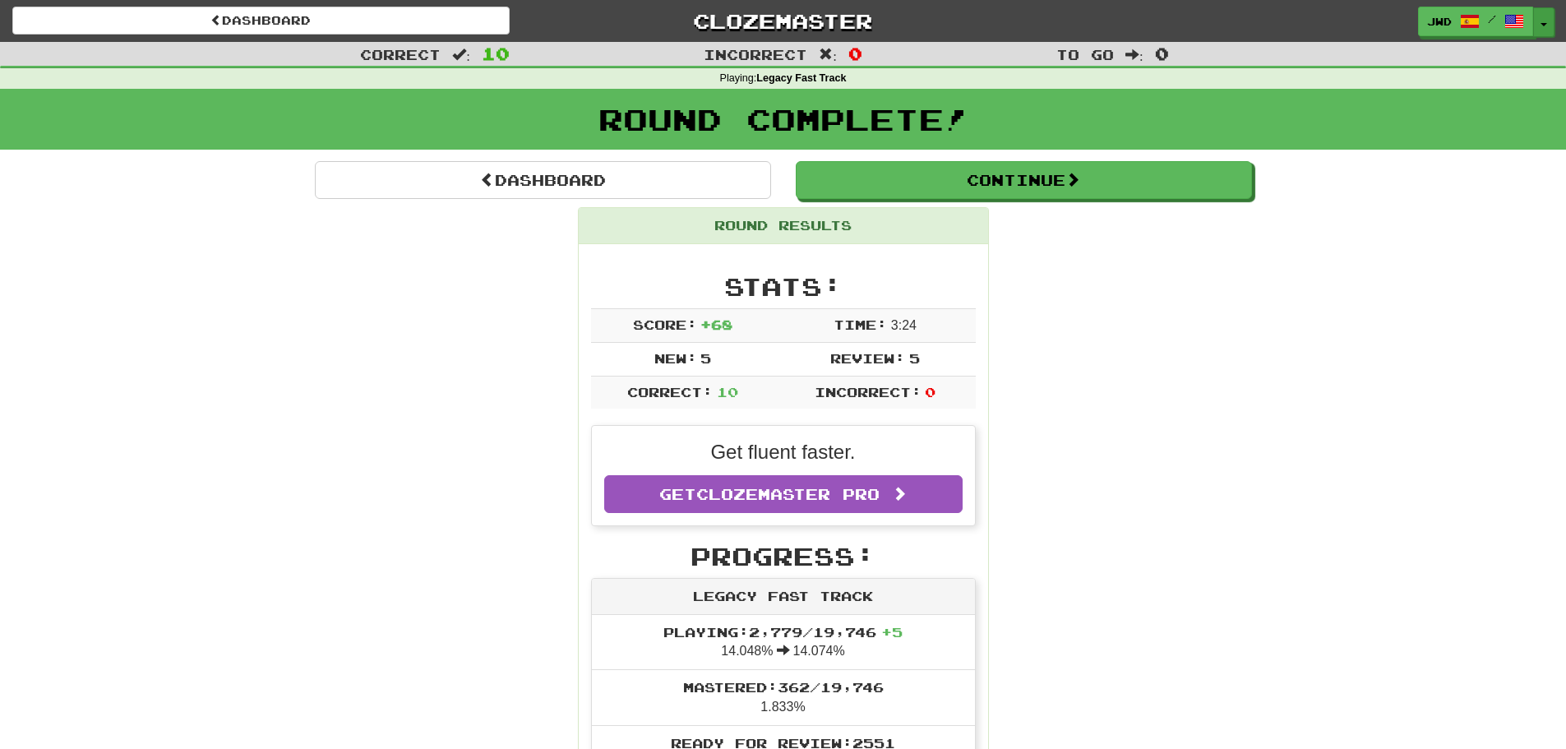
click at [1544, 23] on span "button" at bounding box center [1543, 24] width 7 height 3
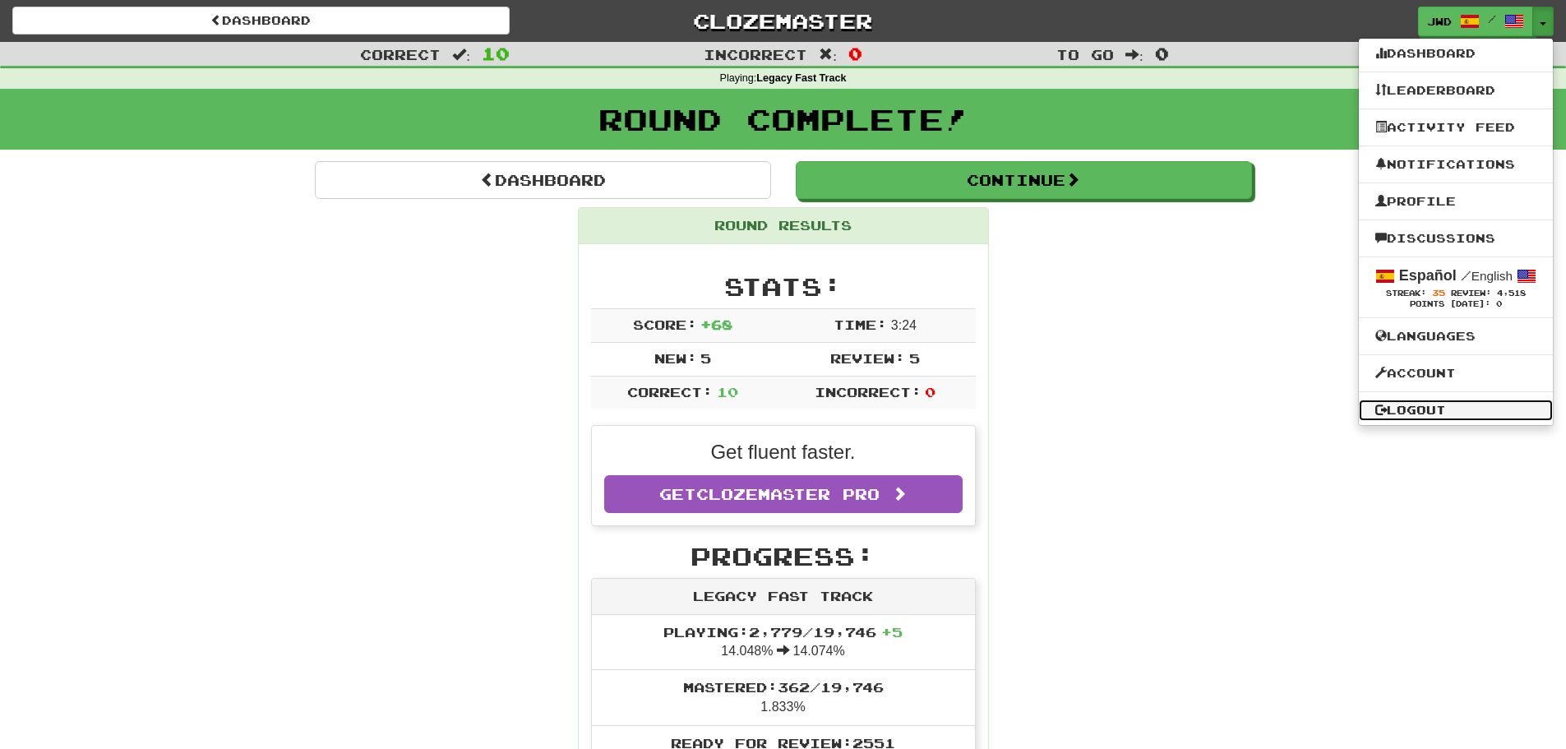
click at [1426, 408] on link "Logout" at bounding box center [1455, 409] width 194 height 21
